Goal: Transaction & Acquisition: Purchase product/service

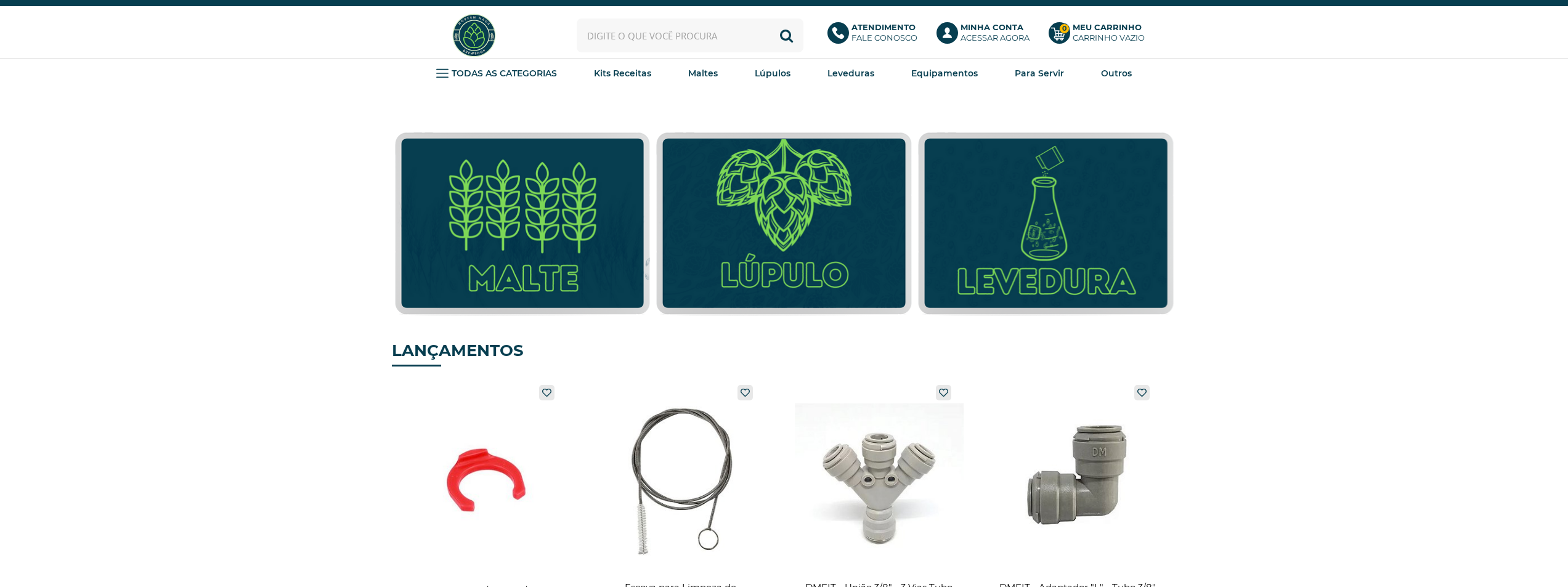
click at [703, 28] on input "text" at bounding box center [690, 35] width 227 height 34
type input "aeb"
click at [770, 18] on button "Buscar" at bounding box center [787, 35] width 34 height 34
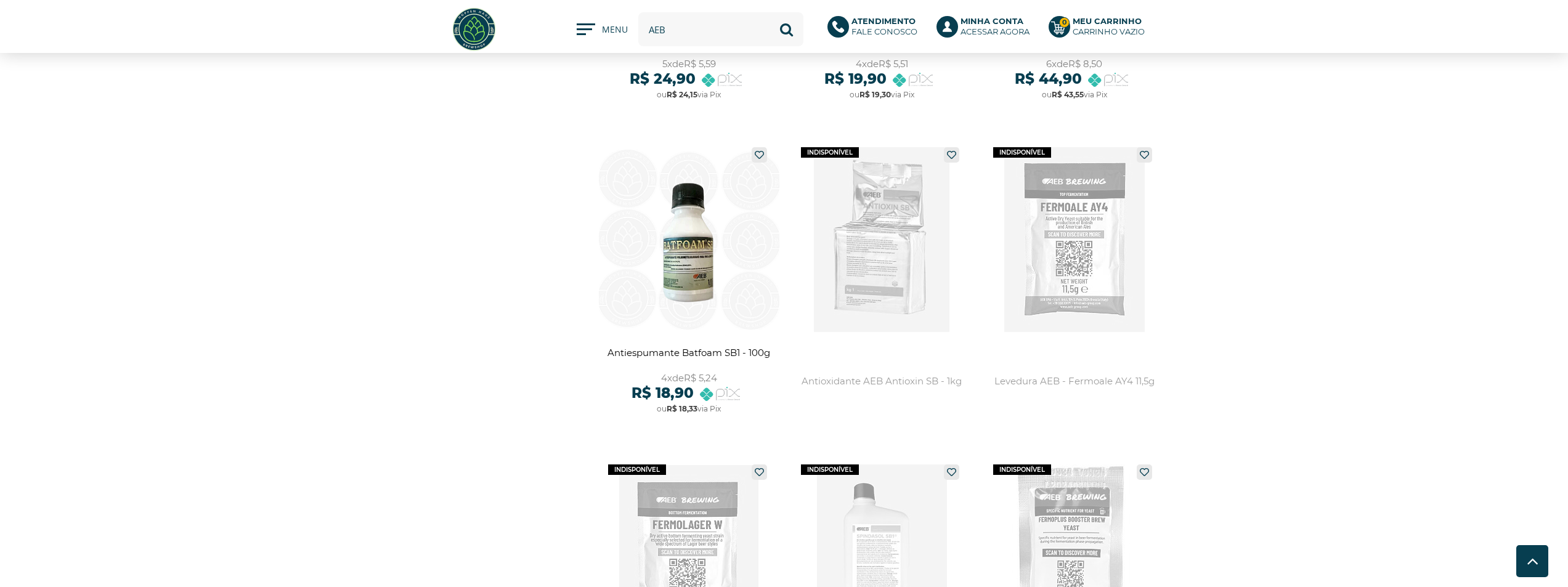
scroll to position [678, 0]
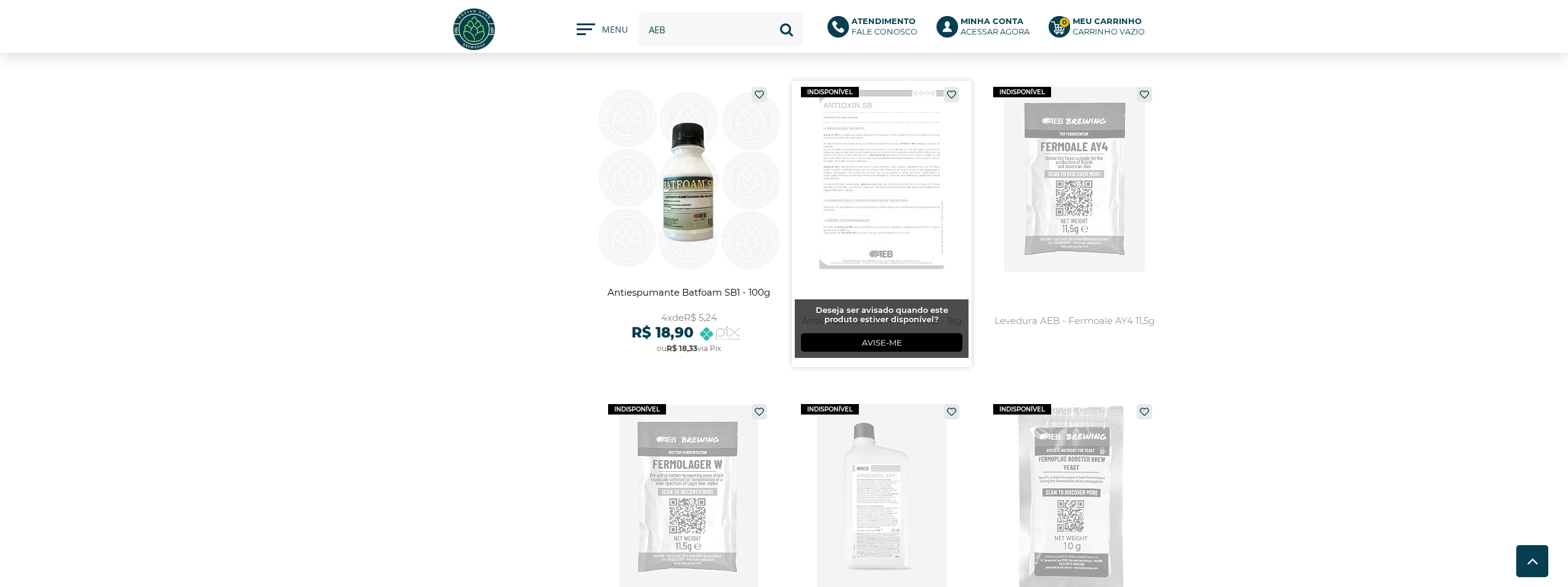
click at [937, 204] on link at bounding box center [881, 224] width 181 height 286
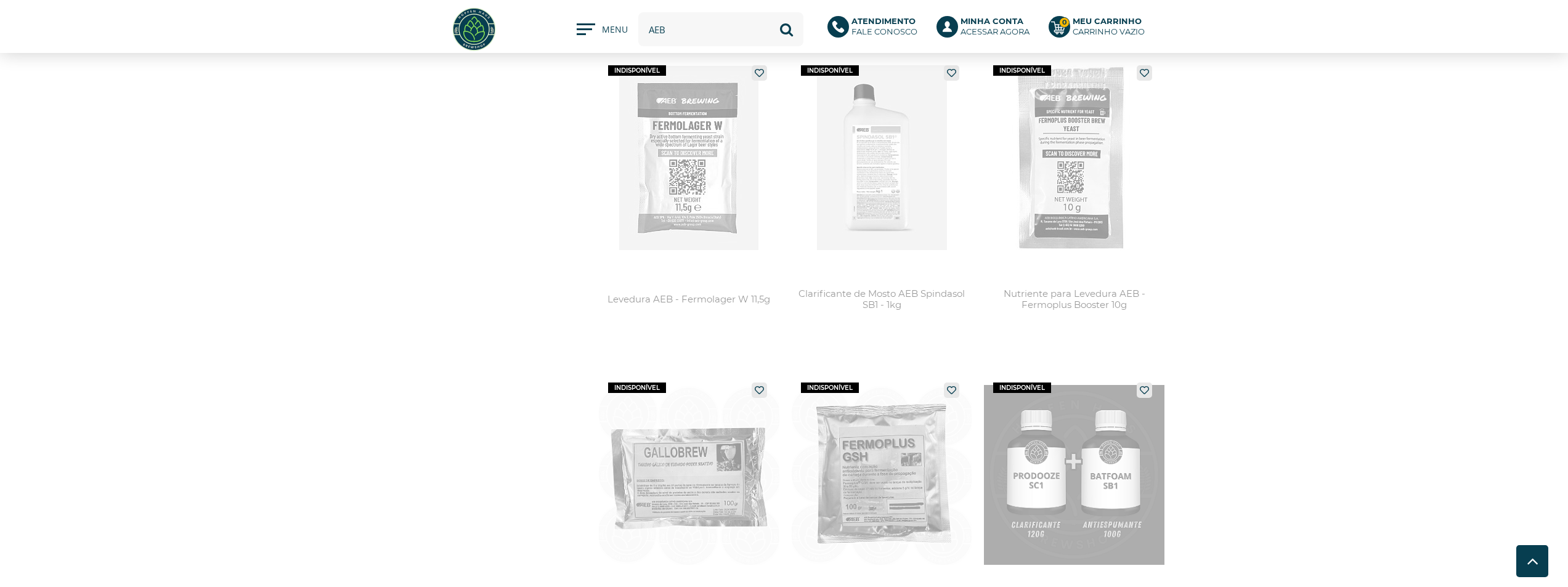
scroll to position [1171, 0]
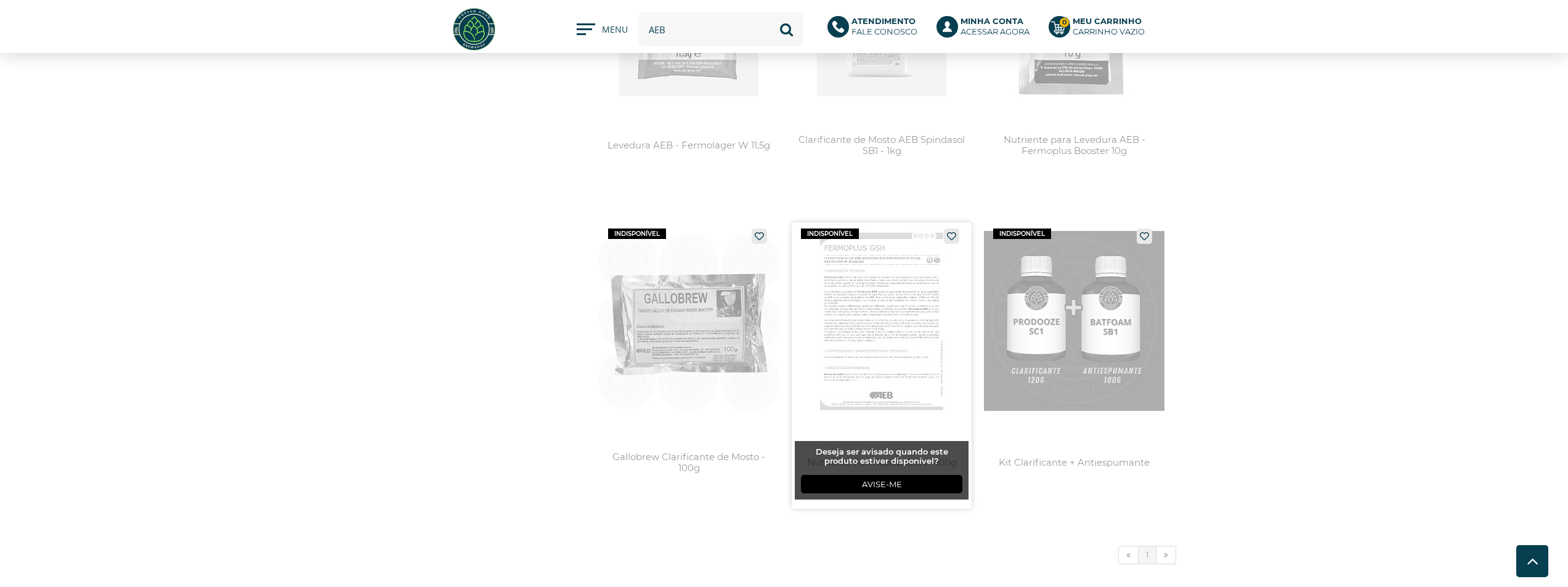
click at [900, 323] on link at bounding box center [881, 365] width 181 height 286
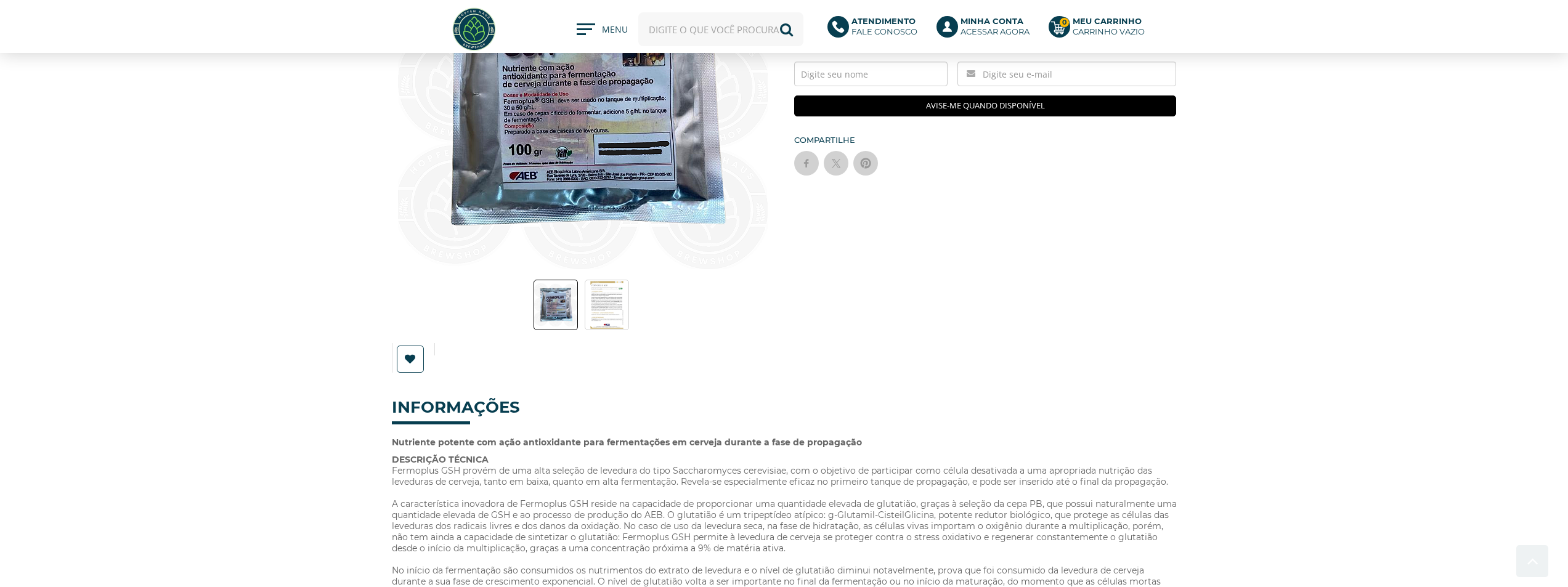
scroll to position [123, 0]
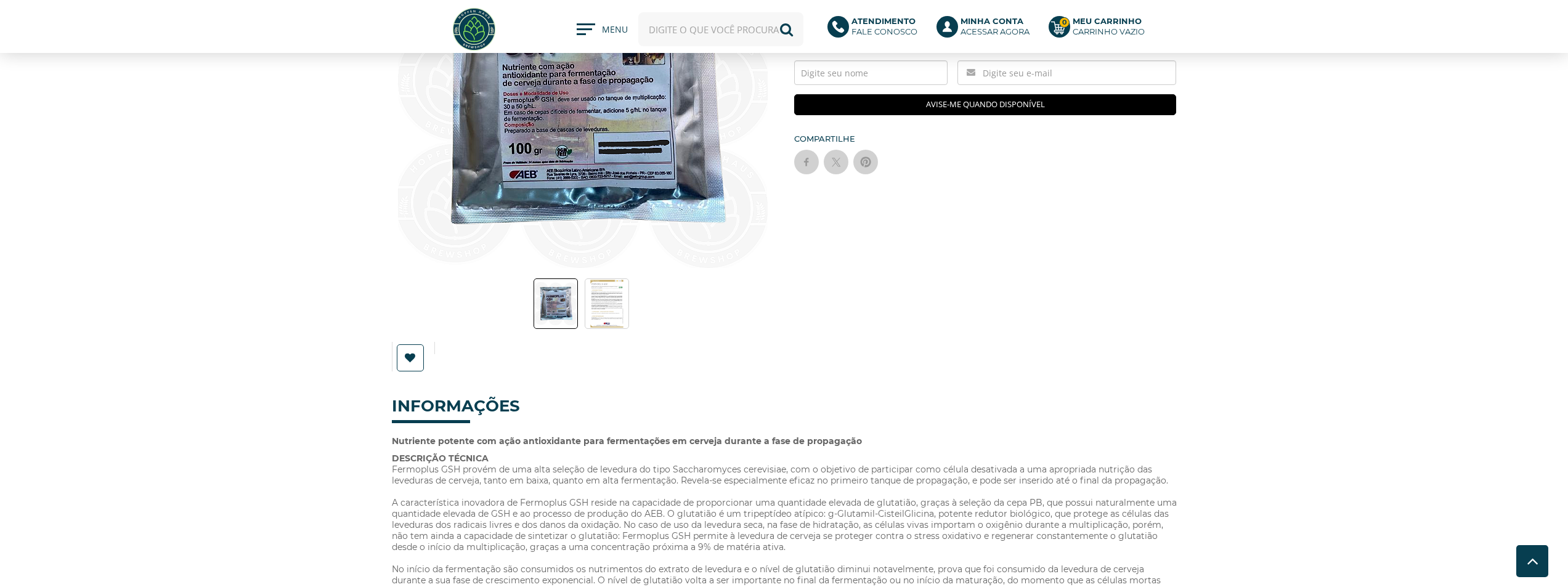
click at [604, 299] on img at bounding box center [607, 303] width 35 height 49
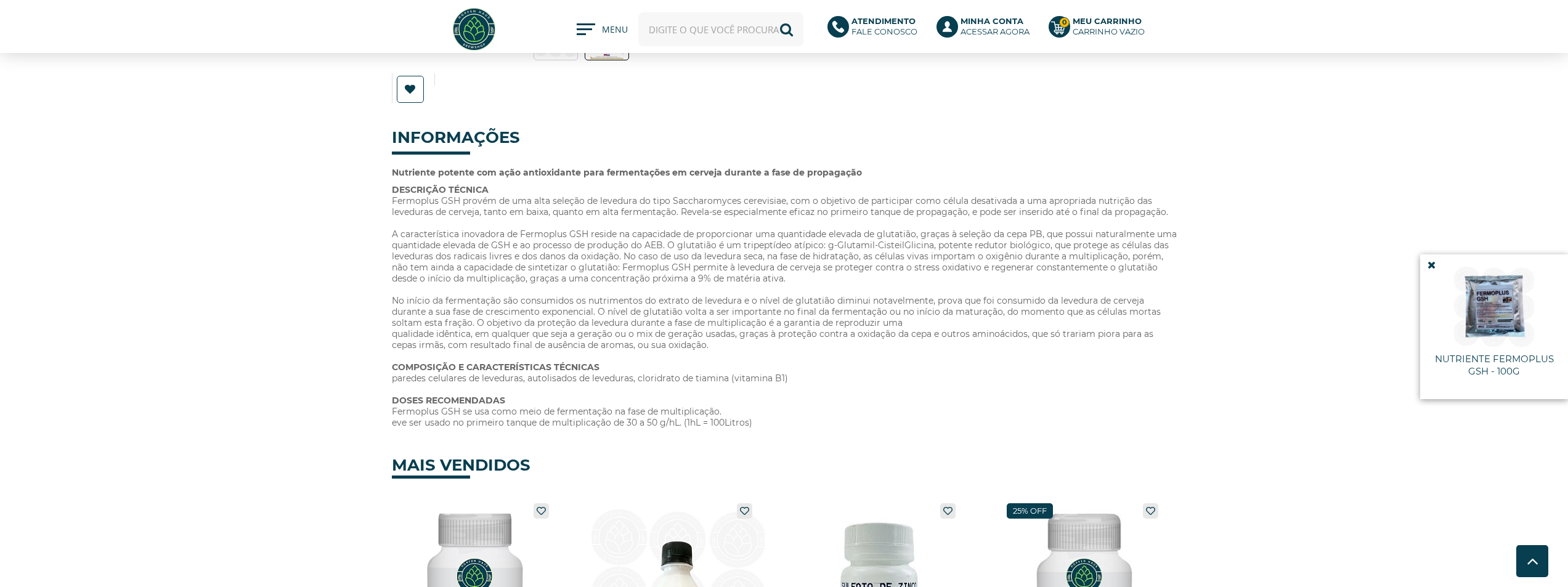
scroll to position [493, 0]
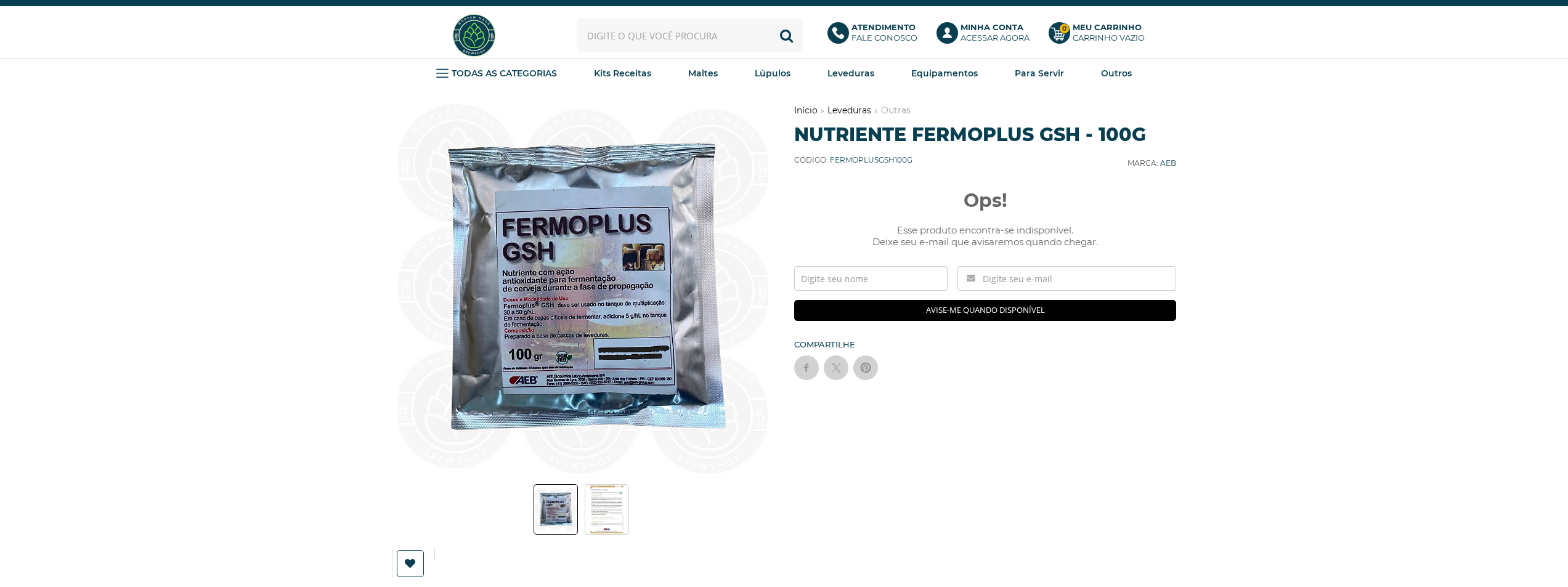
drag, startPoint x: 919, startPoint y: 136, endPoint x: 1109, endPoint y: 134, distance: 190.0
click at [1163, 145] on h1 "Nutriente Fermoplus GSH - 100g" at bounding box center [985, 134] width 382 height 22
